Goal: Task Accomplishment & Management: Manage account settings

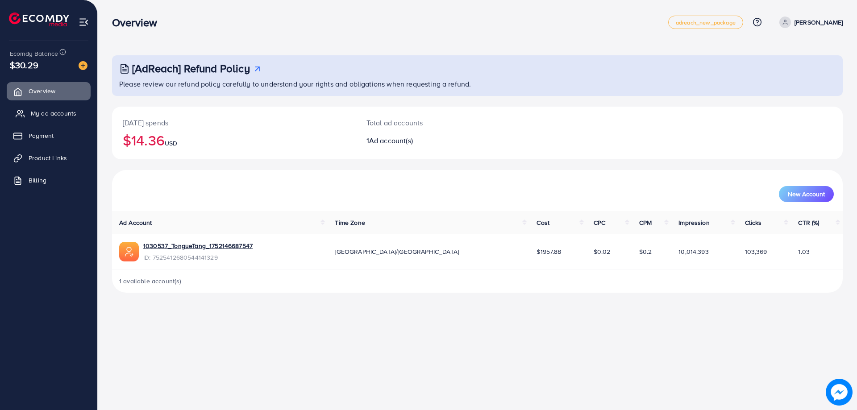
click at [50, 106] on link "My ad accounts" at bounding box center [49, 113] width 84 height 18
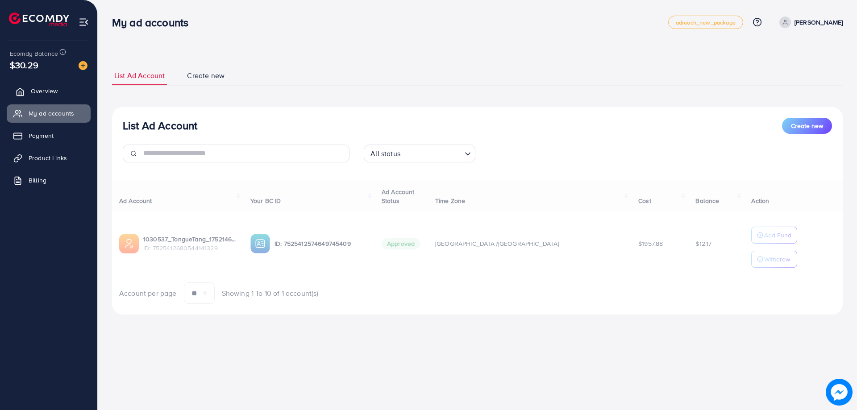
click at [47, 94] on span "Overview" at bounding box center [44, 91] width 27 height 9
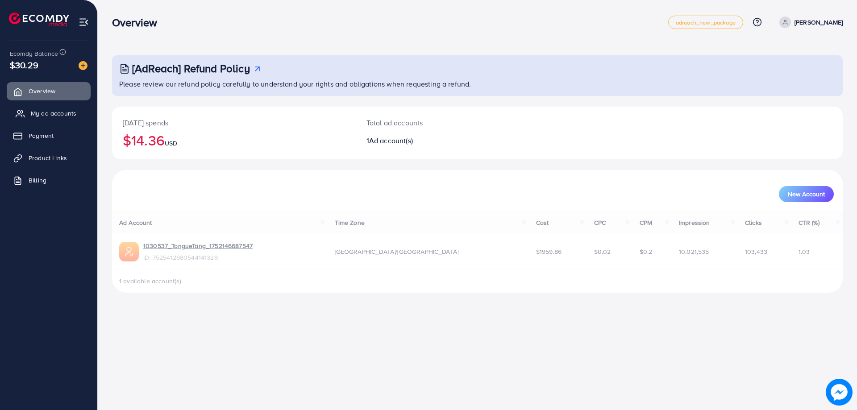
click at [49, 120] on link "My ad accounts" at bounding box center [49, 113] width 84 height 18
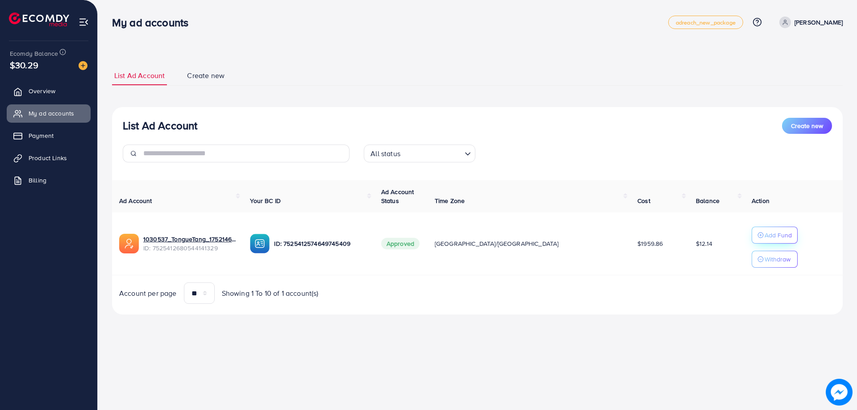
click at [765, 233] on p "Add Fund" at bounding box center [778, 235] width 27 height 11
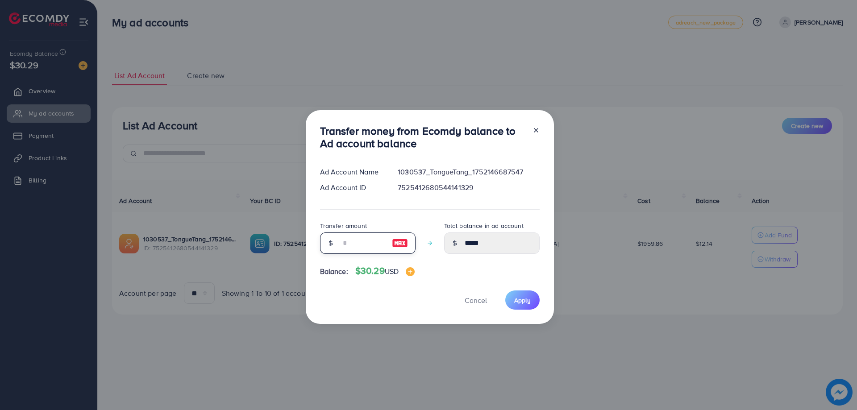
click at [350, 249] on input "number" at bounding box center [363, 243] width 45 height 21
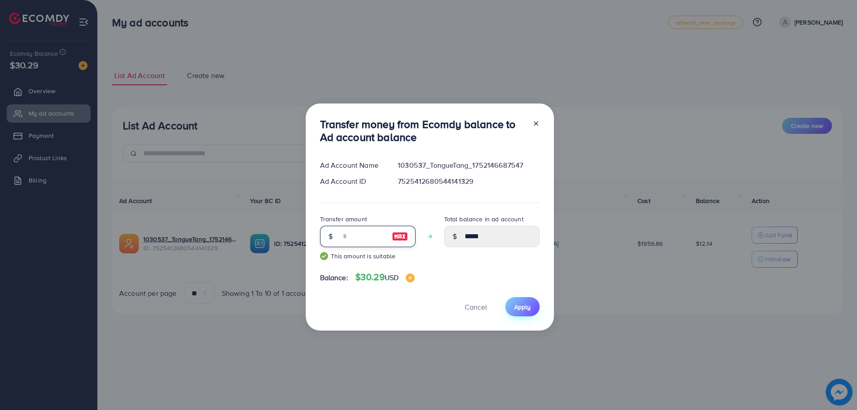
type input "**"
click at [520, 309] on span "Apply" at bounding box center [522, 307] width 17 height 9
